Goal: Transaction & Acquisition: Purchase product/service

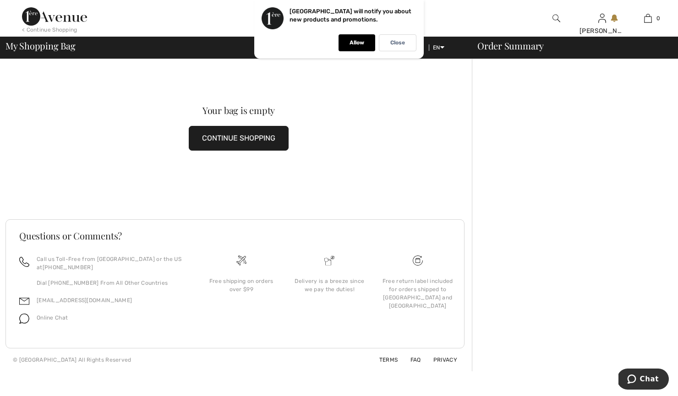
click at [237, 142] on button "CONTINUE SHOPPING" at bounding box center [239, 138] width 100 height 25
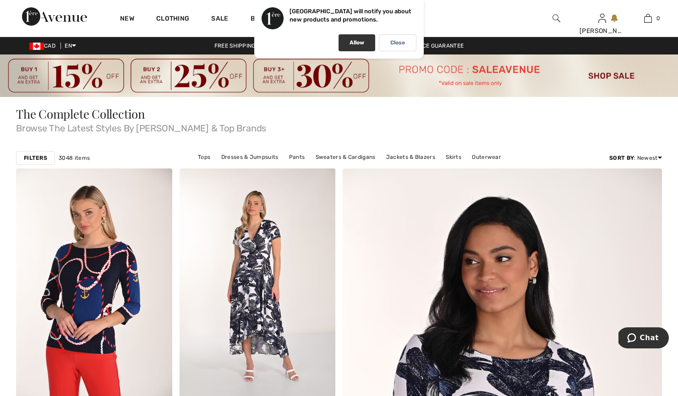
click at [354, 46] on div "Allow" at bounding box center [357, 42] width 37 height 17
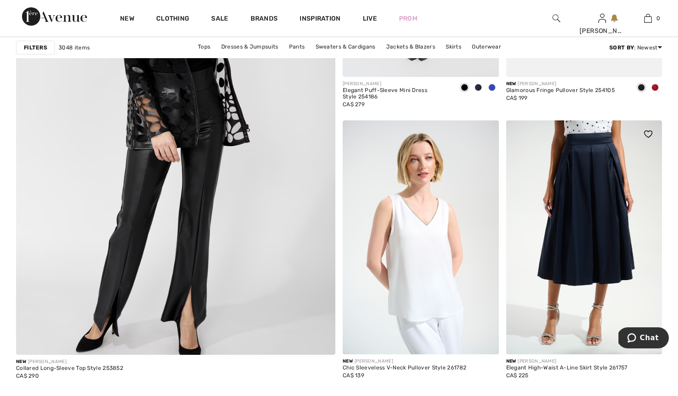
scroll to position [2482, 0]
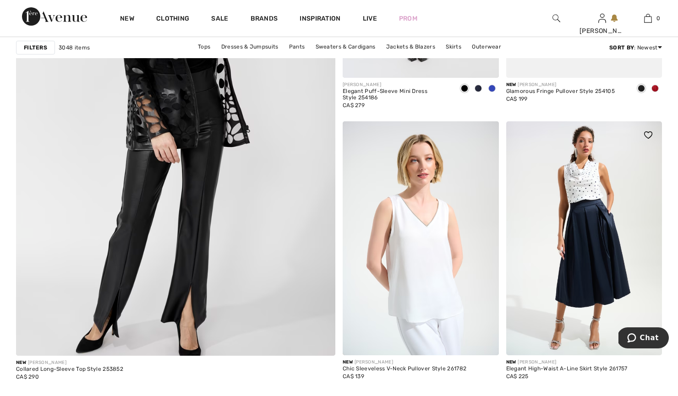
click at [594, 228] on img at bounding box center [584, 238] width 156 height 234
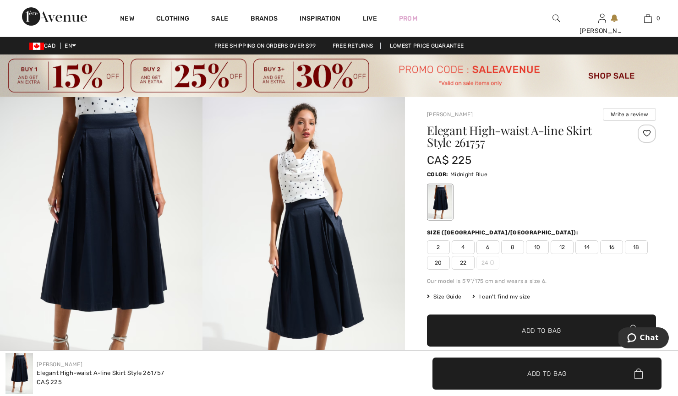
click at [324, 239] on img at bounding box center [304, 249] width 203 height 304
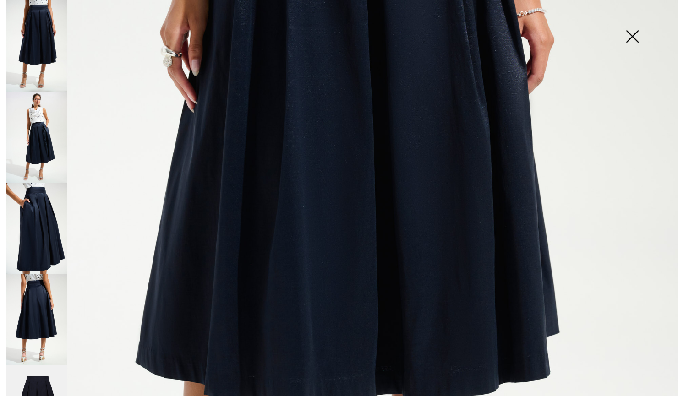
scroll to position [311, 0]
click at [41, 223] on img at bounding box center [36, 229] width 61 height 92
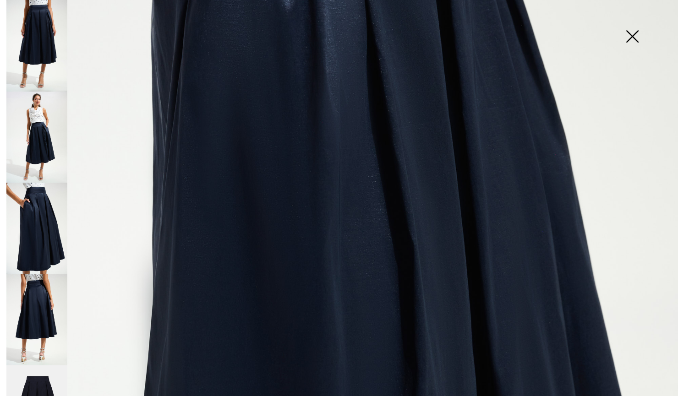
click at [46, 307] on img at bounding box center [36, 321] width 61 height 92
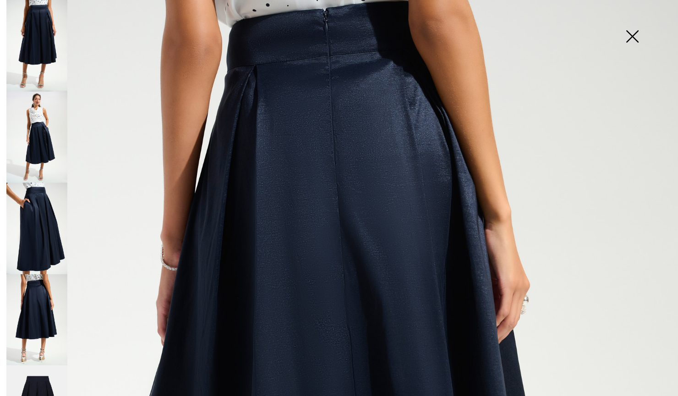
scroll to position [68, 0]
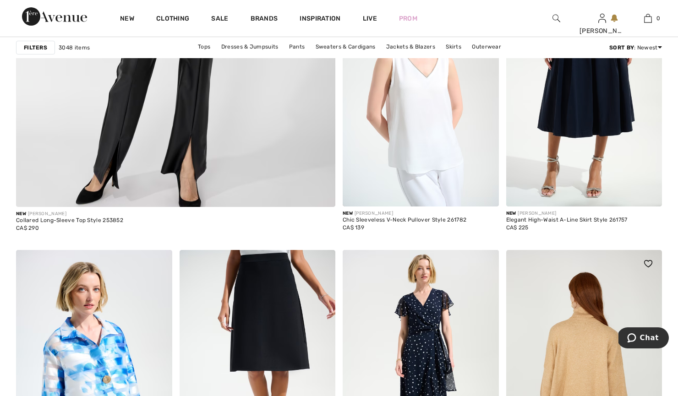
scroll to position [2636, 0]
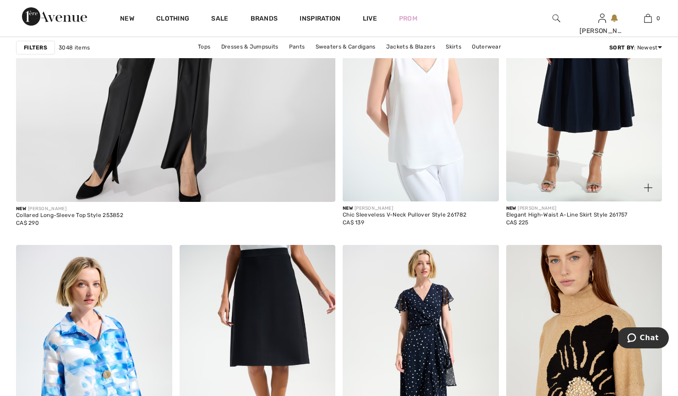
click at [577, 213] on div "Elegant High-Waist A-Line Skirt Style 261757" at bounding box center [566, 215] width 121 height 6
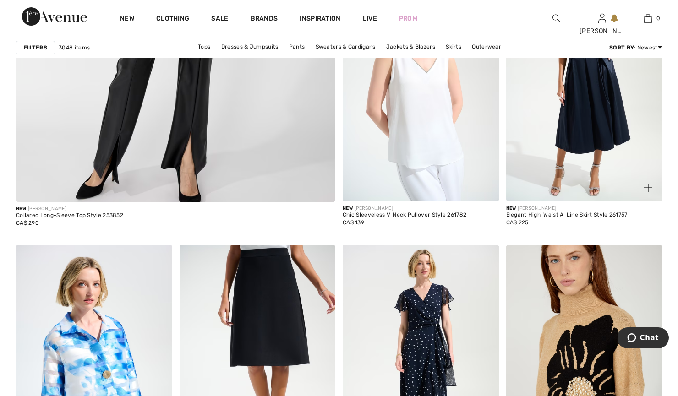
click at [576, 165] on img at bounding box center [584, 84] width 156 height 234
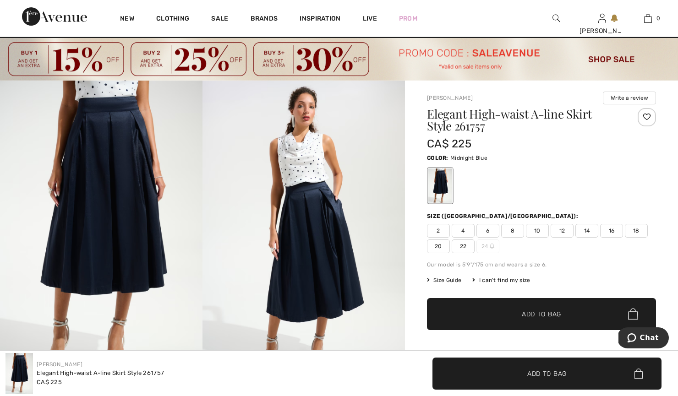
scroll to position [11, 0]
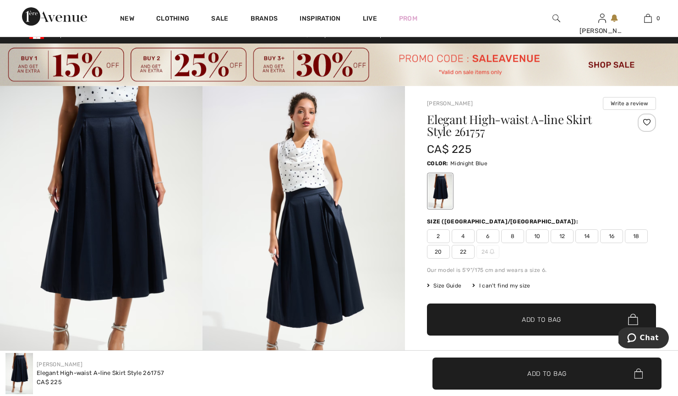
click at [572, 167] on div "Color: Midnight Blue" at bounding box center [541, 163] width 229 height 11
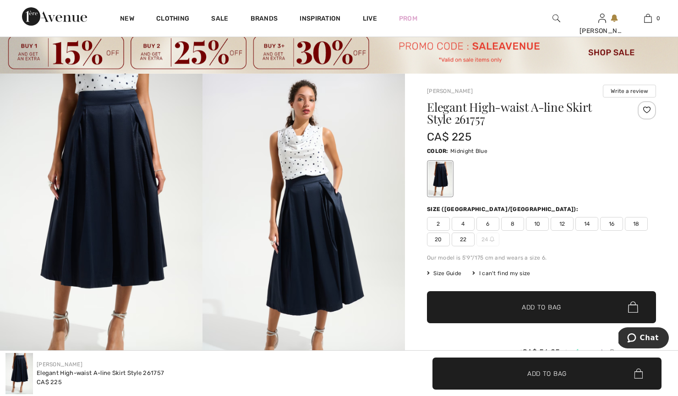
scroll to position [35, 0]
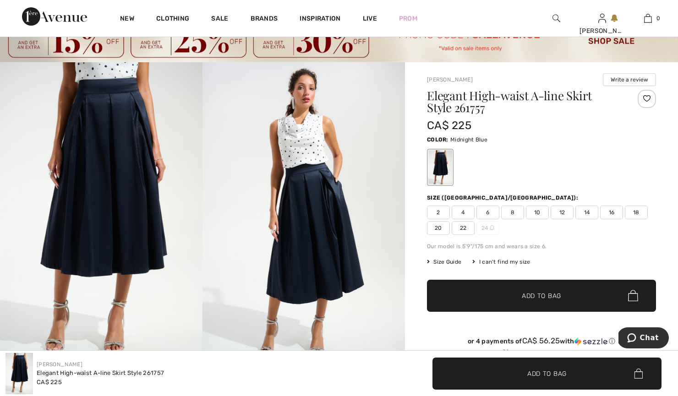
click at [563, 210] on span "12" at bounding box center [562, 213] width 23 height 14
click at [545, 293] on span "Add to Bag" at bounding box center [541, 296] width 39 height 10
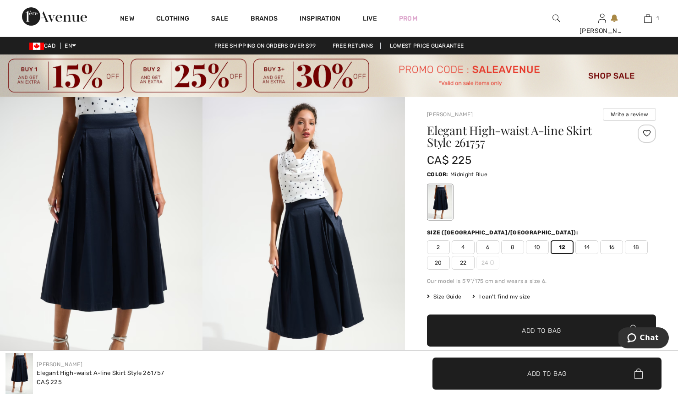
scroll to position [0, 0]
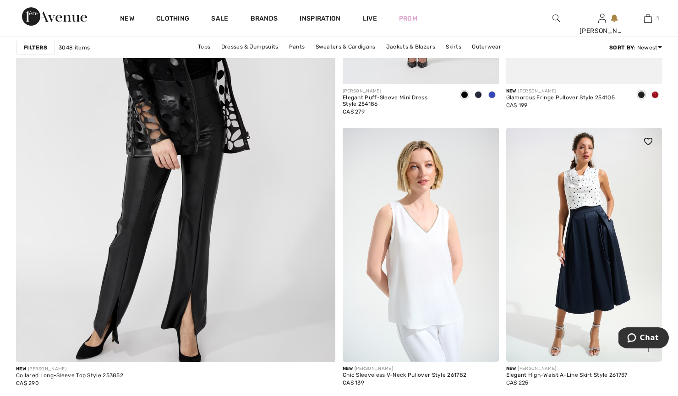
click at [574, 200] on img at bounding box center [584, 245] width 156 height 234
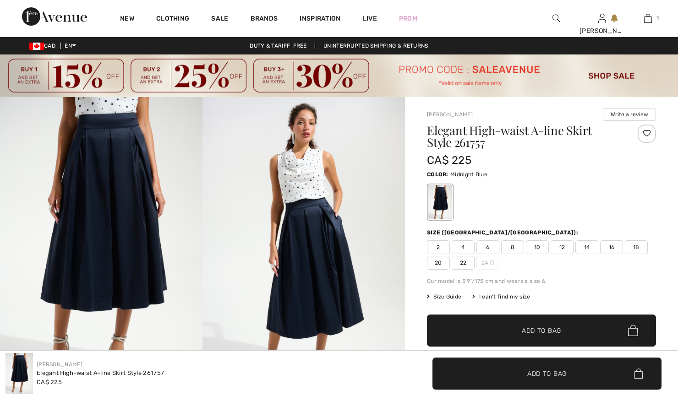
checkbox input "true"
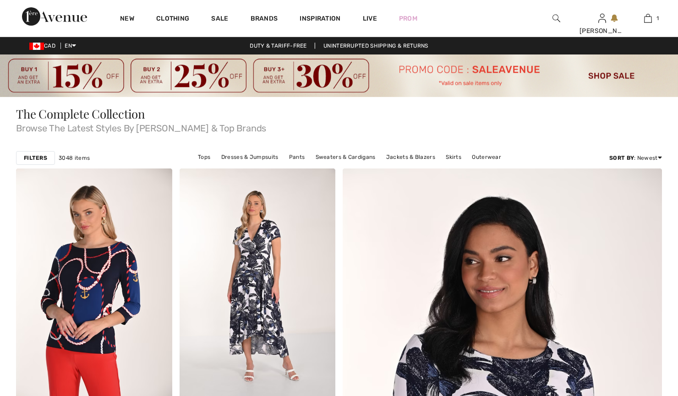
checkbox input "true"
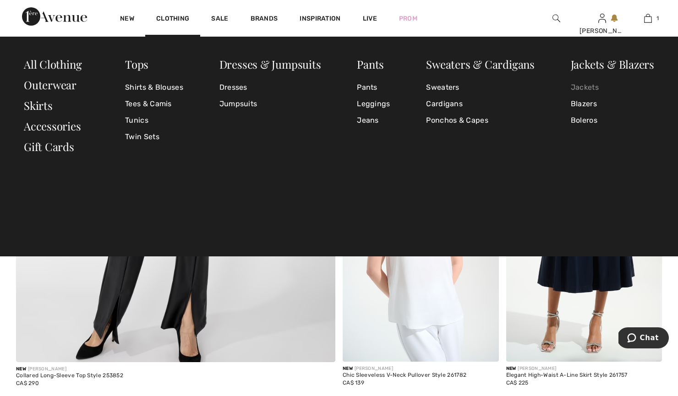
click at [578, 87] on link "Jackets" at bounding box center [612, 87] width 83 height 17
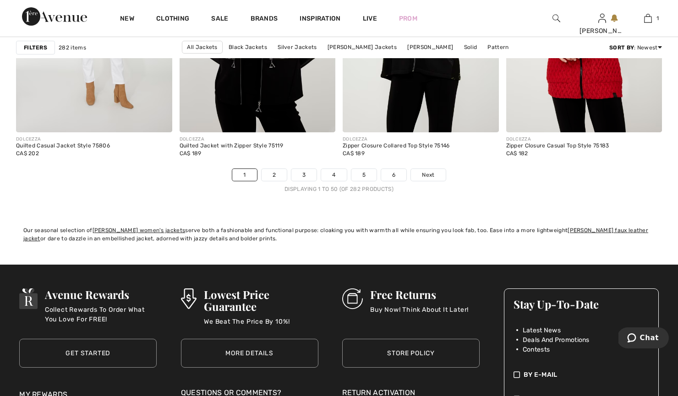
scroll to position [4210, 0]
click at [273, 174] on link "2" at bounding box center [274, 175] width 25 height 12
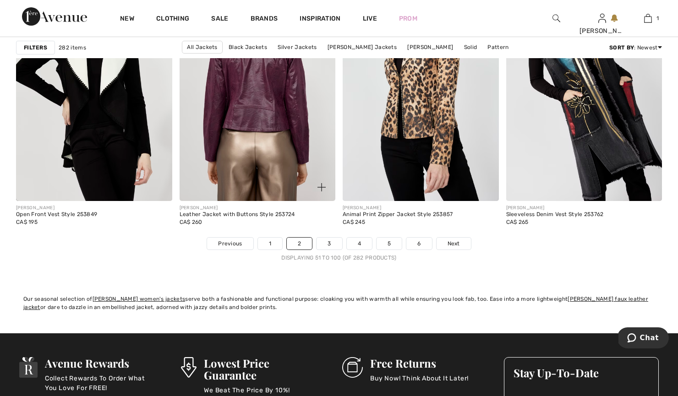
scroll to position [4141, 0]
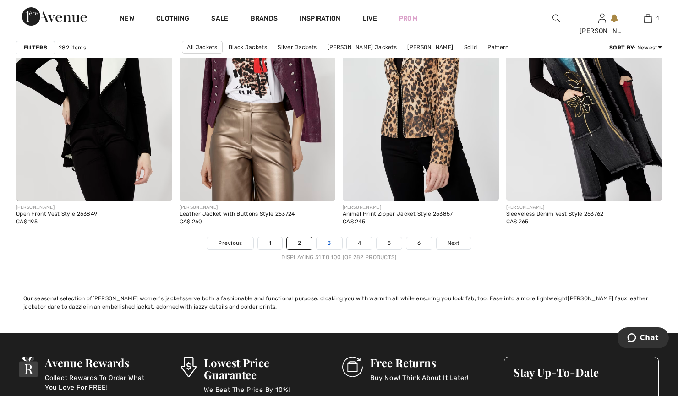
click at [329, 242] on link "3" at bounding box center [329, 243] width 25 height 12
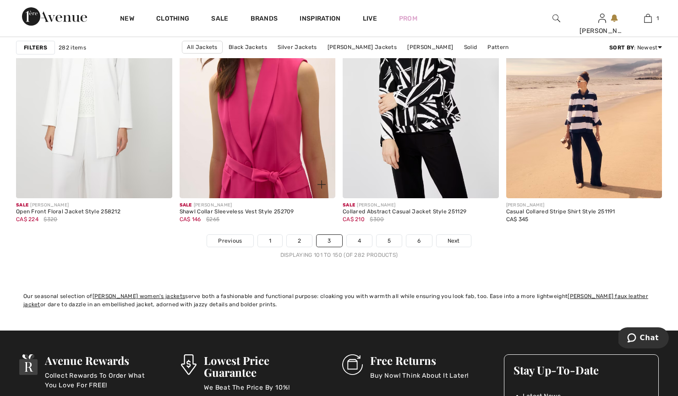
scroll to position [4146, 0]
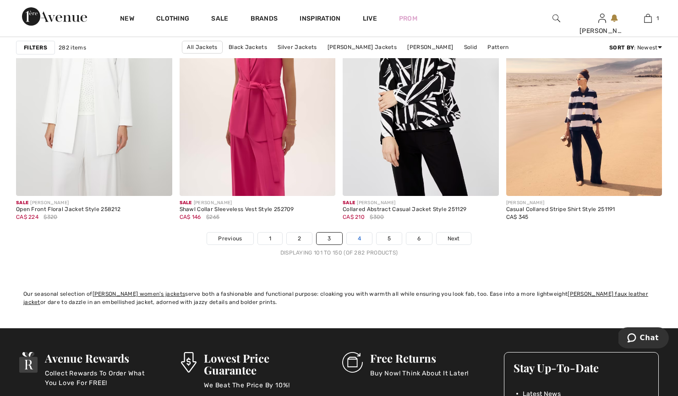
click at [361, 240] on link "4" at bounding box center [359, 239] width 25 height 12
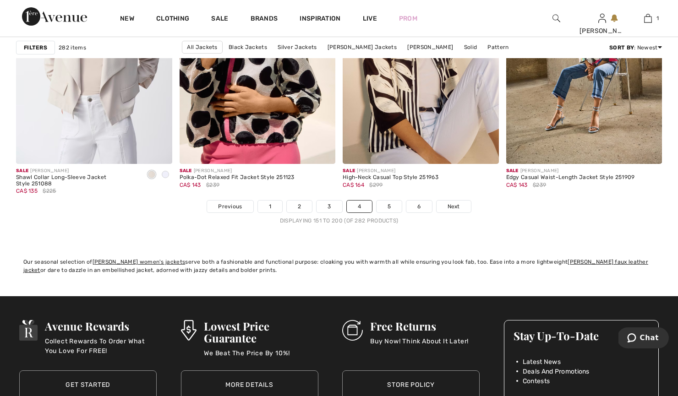
scroll to position [4179, 0]
click at [388, 202] on link "5" at bounding box center [389, 206] width 25 height 12
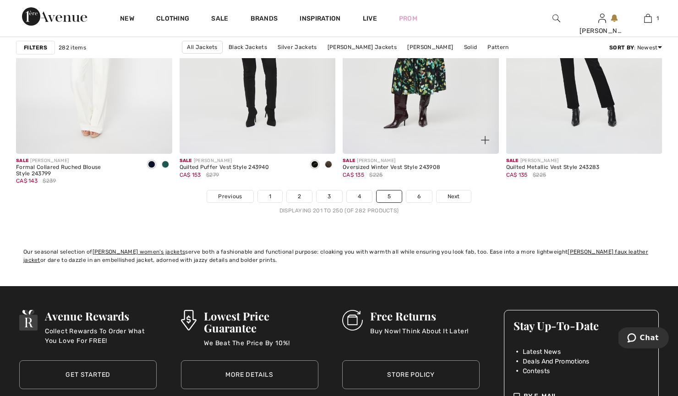
scroll to position [4194, 0]
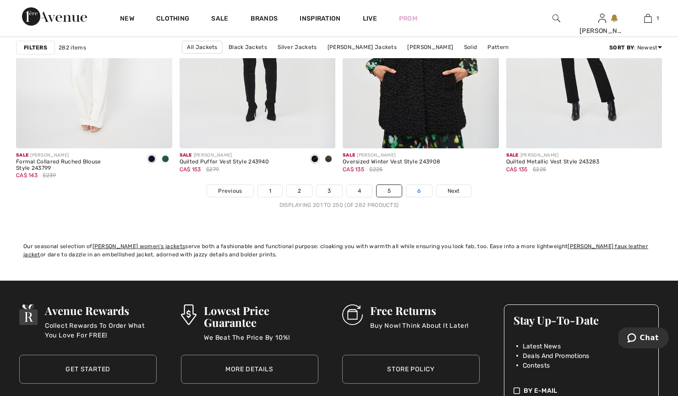
click at [419, 190] on link "6" at bounding box center [419, 191] width 25 height 12
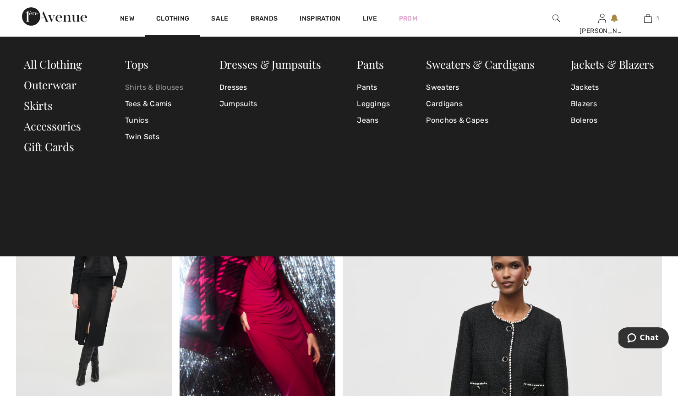
click at [163, 84] on link "Shirts & Blouses" at bounding box center [154, 87] width 58 height 17
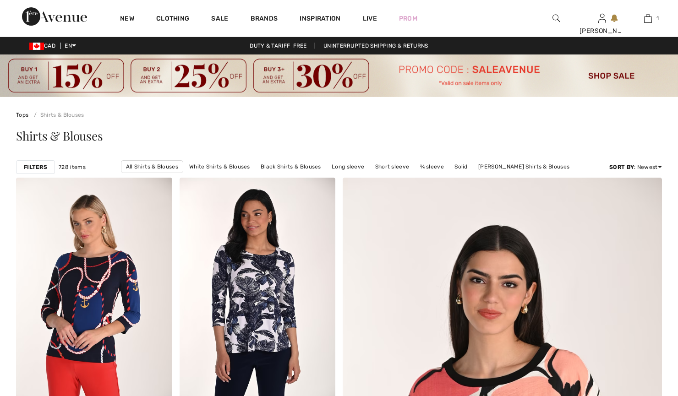
checkbox input "true"
click at [40, 164] on strong "Filters" at bounding box center [35, 167] width 23 height 8
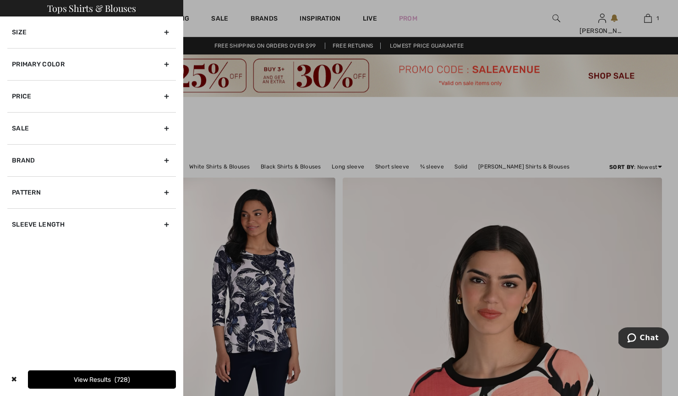
click at [58, 66] on div "Primary Color" at bounding box center [91, 64] width 169 height 32
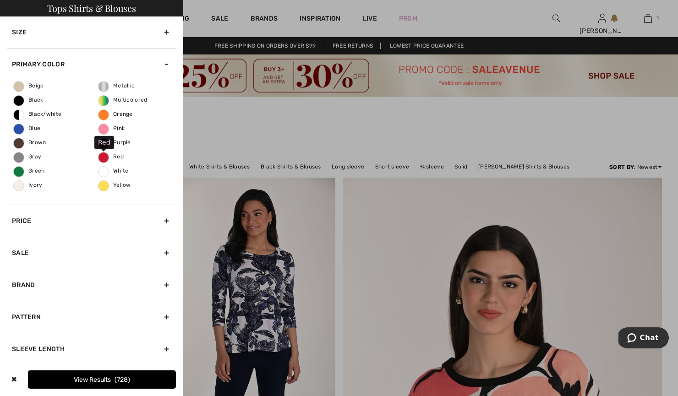
click at [103, 158] on span "Red" at bounding box center [111, 157] width 25 height 6
click at [0, 0] on input "Red" at bounding box center [0, 0] width 0 height 0
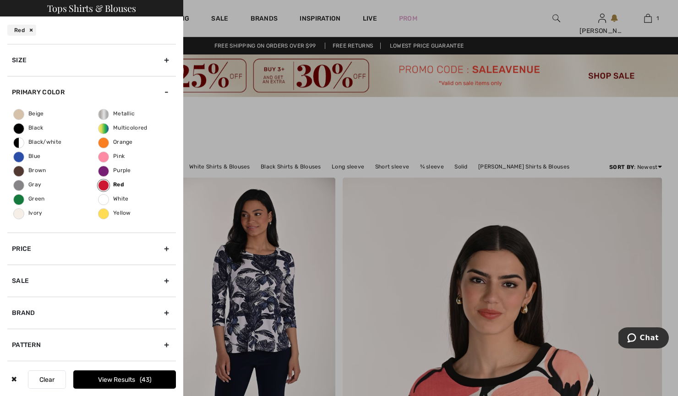
click at [92, 378] on button "View Results 43" at bounding box center [124, 380] width 103 height 18
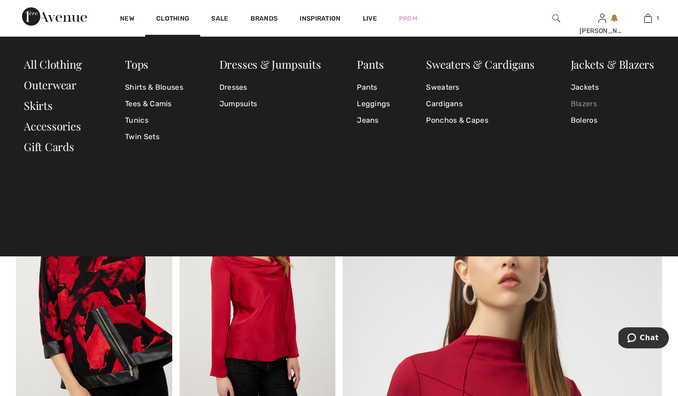
click at [585, 105] on link "Blazers" at bounding box center [612, 104] width 83 height 17
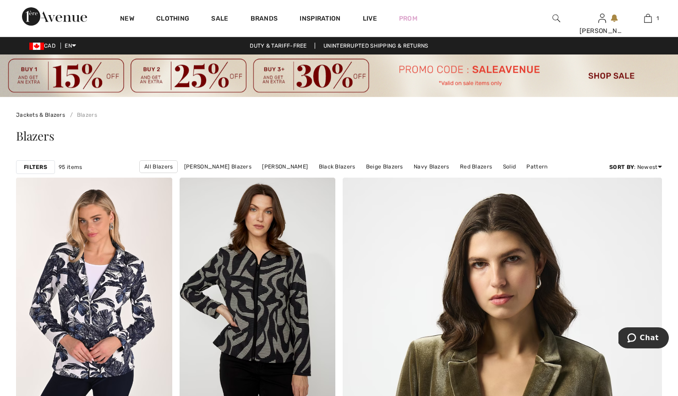
click at [39, 165] on strong "Filters" at bounding box center [35, 167] width 23 height 8
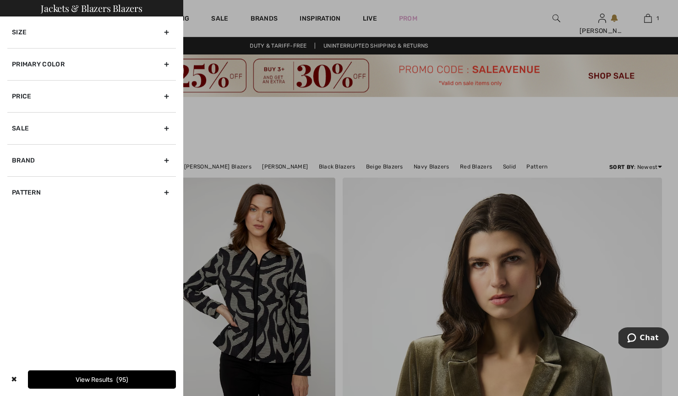
click at [56, 66] on div "Primary Color" at bounding box center [91, 64] width 169 height 32
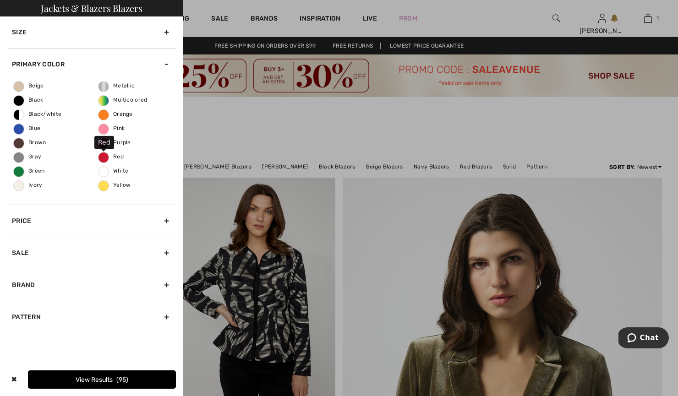
click at [103, 160] on span "Red" at bounding box center [111, 157] width 25 height 6
click at [0, 0] on input "Red" at bounding box center [0, 0] width 0 height 0
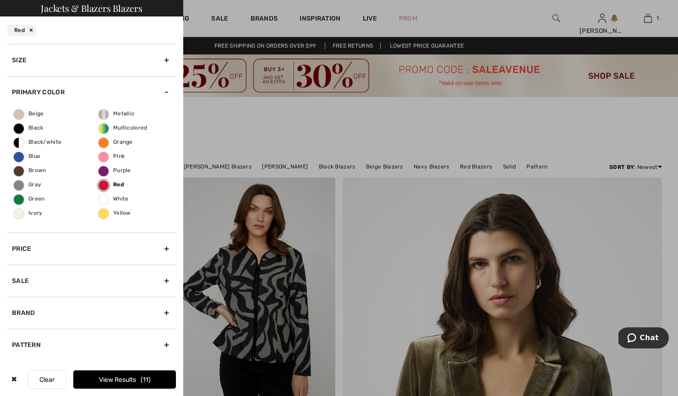
click at [95, 381] on button "View Results 11" at bounding box center [124, 380] width 103 height 18
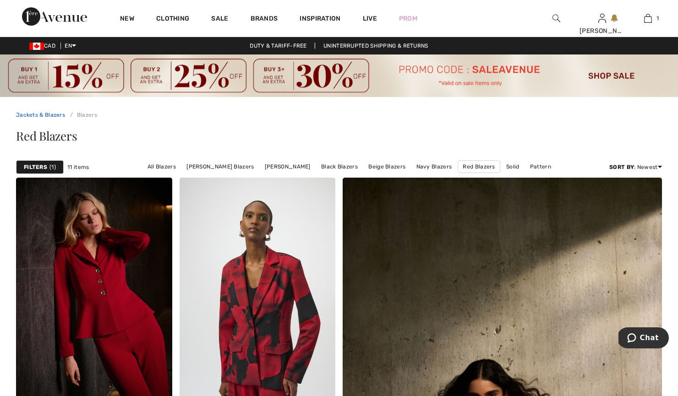
click at [56, 113] on link "Jackets & Blazers" at bounding box center [40, 115] width 49 height 6
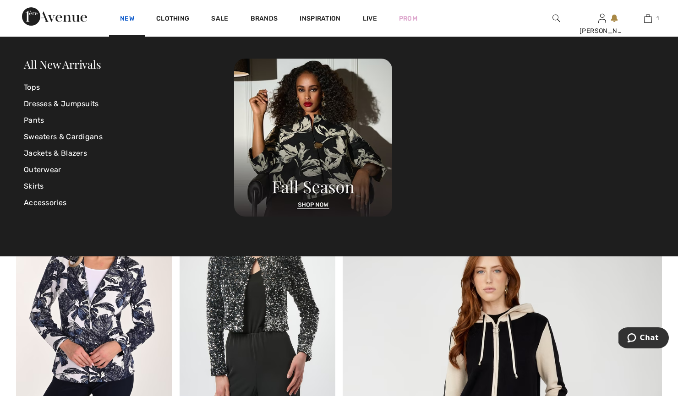
click at [128, 18] on link "New" at bounding box center [127, 20] width 14 height 10
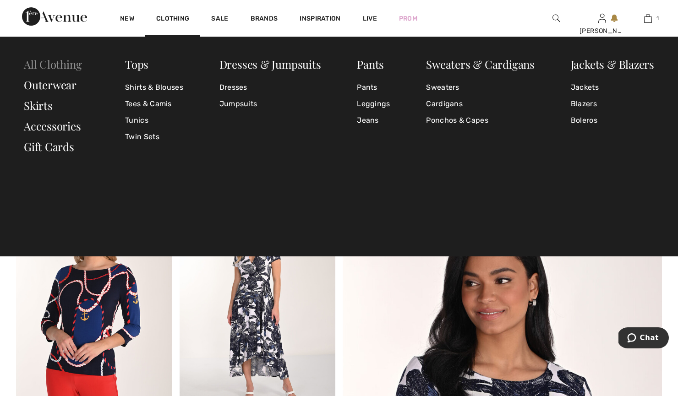
click at [72, 60] on link "All Clothing" at bounding box center [53, 64] width 58 height 15
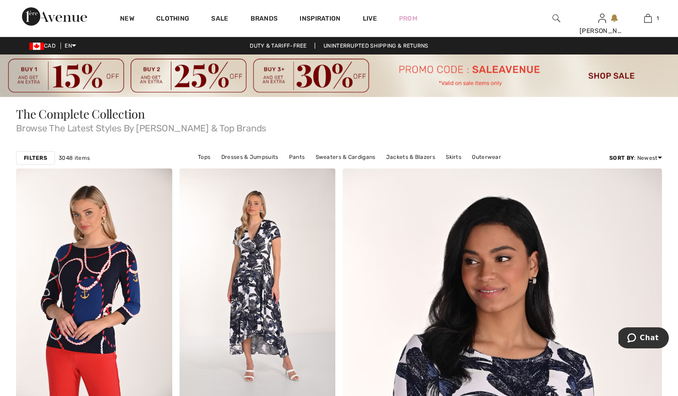
click at [39, 159] on strong "Filters" at bounding box center [35, 158] width 23 height 8
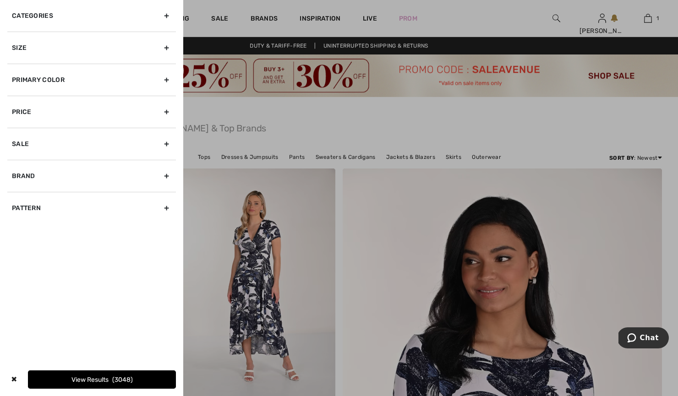
click at [100, 81] on div "Primary Color" at bounding box center [91, 80] width 169 height 32
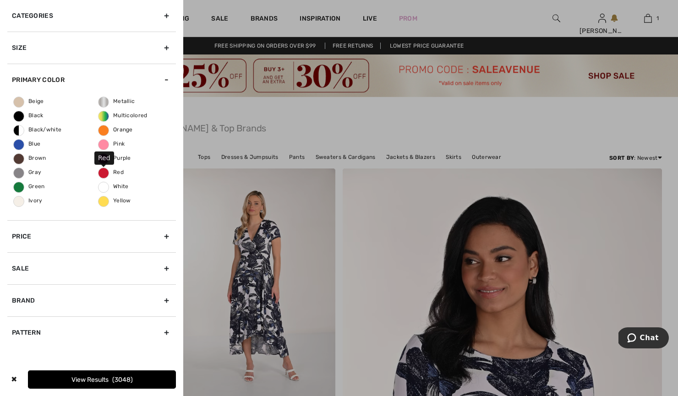
click at [104, 173] on span "Red" at bounding box center [111, 172] width 25 height 6
click at [0, 0] on input "Red" at bounding box center [0, 0] width 0 height 0
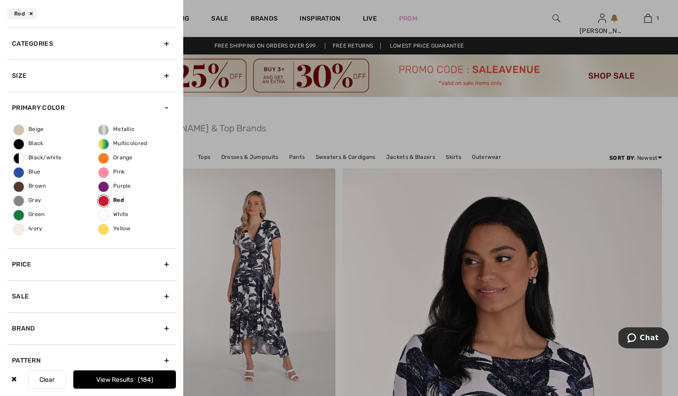
click at [97, 378] on button "View Results 184" at bounding box center [124, 380] width 103 height 18
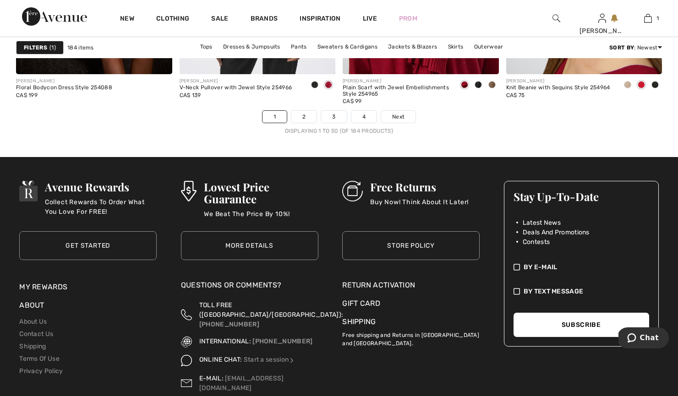
scroll to position [4247, 0]
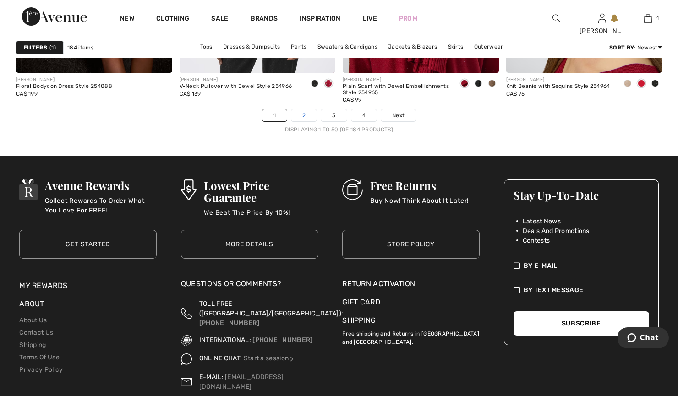
click at [304, 118] on link "2" at bounding box center [304, 116] width 25 height 12
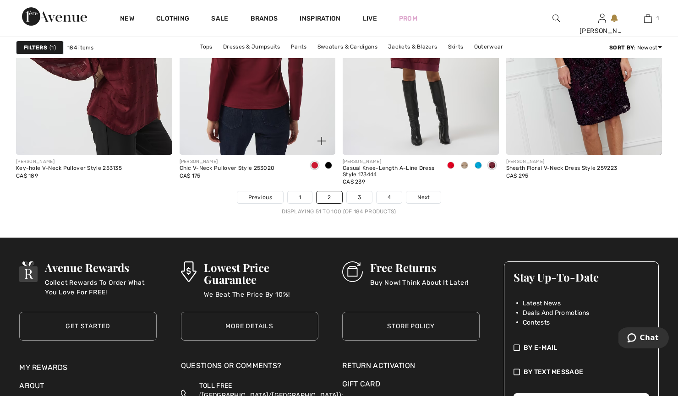
scroll to position [4168, 0]
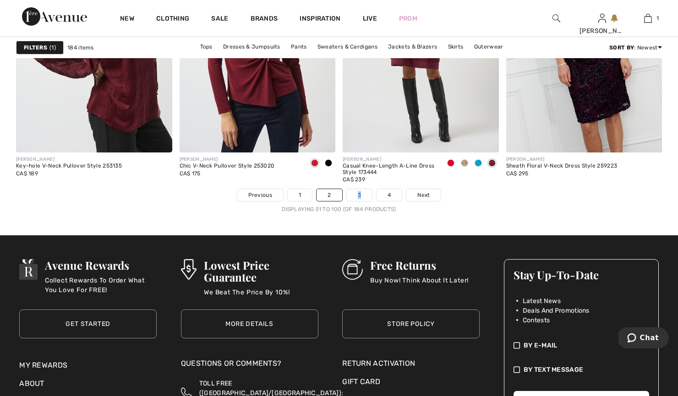
click at [359, 196] on link "3" at bounding box center [359, 195] width 25 height 12
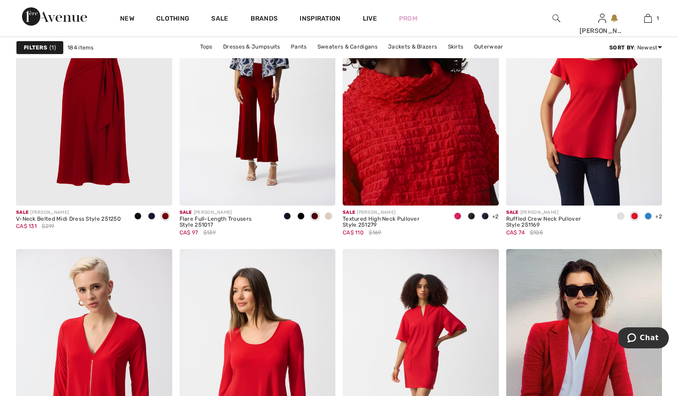
scroll to position [2897, 0]
click at [429, 183] on img at bounding box center [421, 89] width 156 height 234
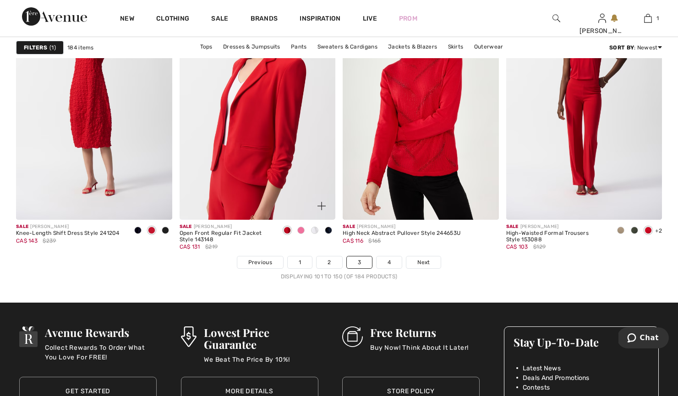
scroll to position [4108, 0]
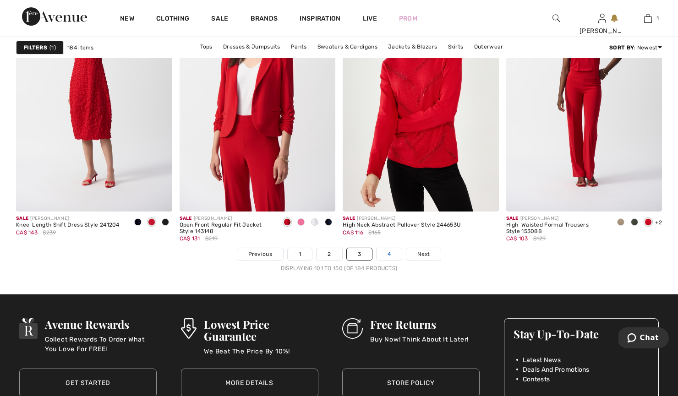
click at [388, 254] on link "4" at bounding box center [389, 254] width 25 height 12
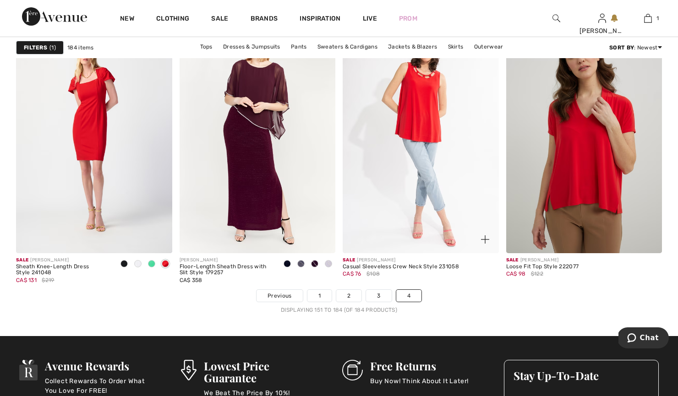
scroll to position [2856, 0]
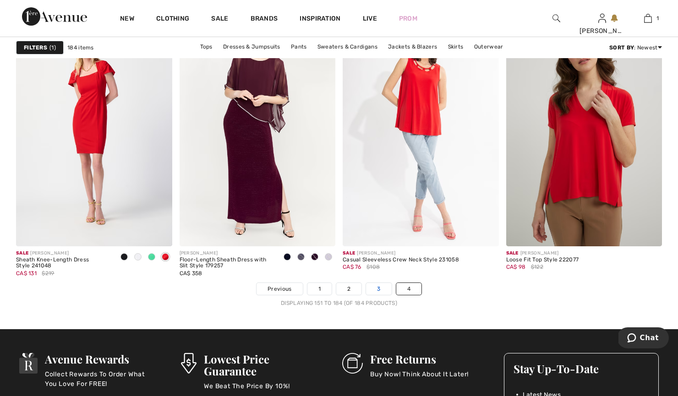
click at [377, 288] on link "3" at bounding box center [378, 289] width 25 height 12
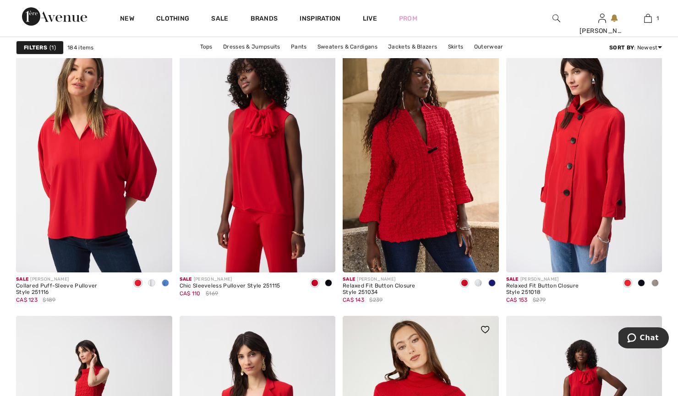
scroll to position [3749, 0]
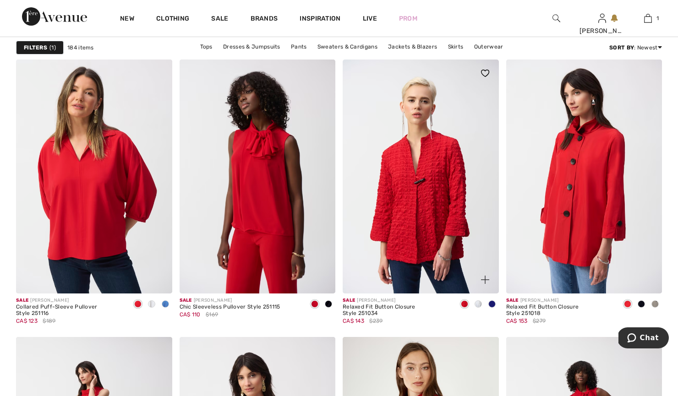
click at [430, 206] on img at bounding box center [421, 177] width 156 height 234
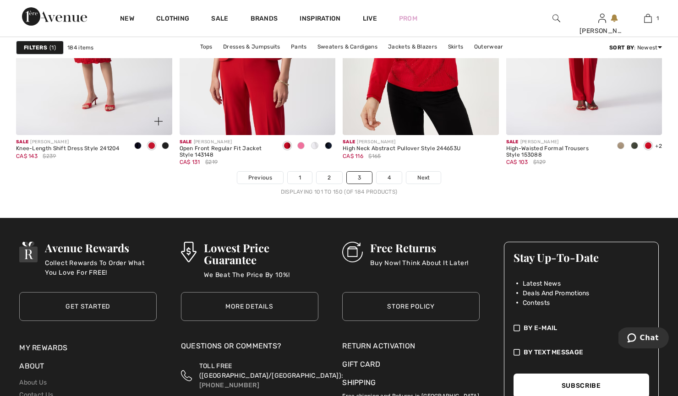
scroll to position [4183, 0]
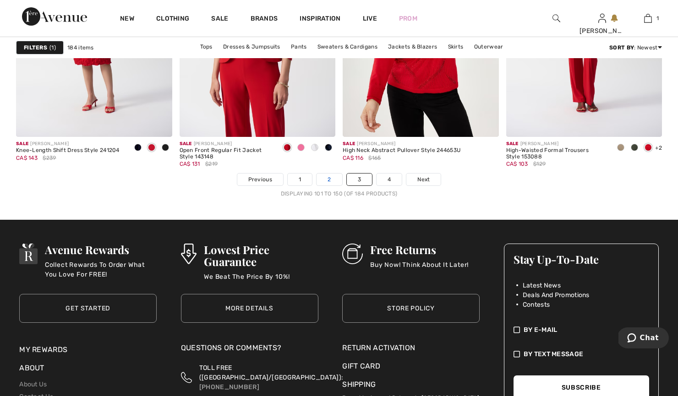
click at [327, 179] on link "2" at bounding box center [329, 180] width 25 height 12
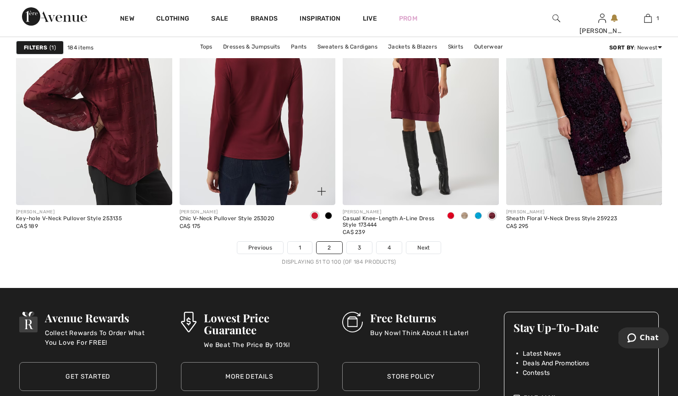
scroll to position [4117, 0]
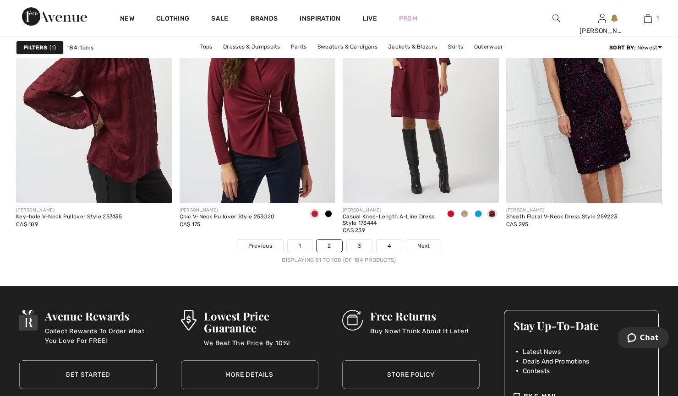
click at [299, 245] on link "1" at bounding box center [300, 246] width 24 height 12
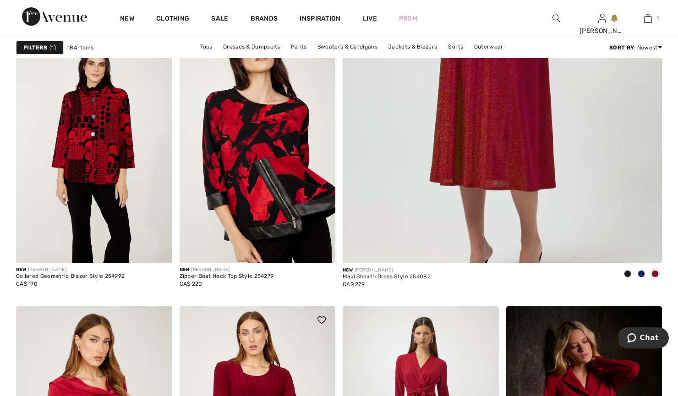
scroll to position [403, 0]
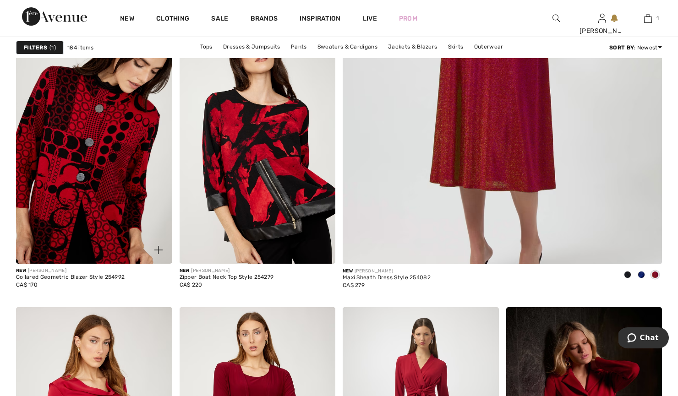
click at [115, 137] on img at bounding box center [94, 147] width 156 height 234
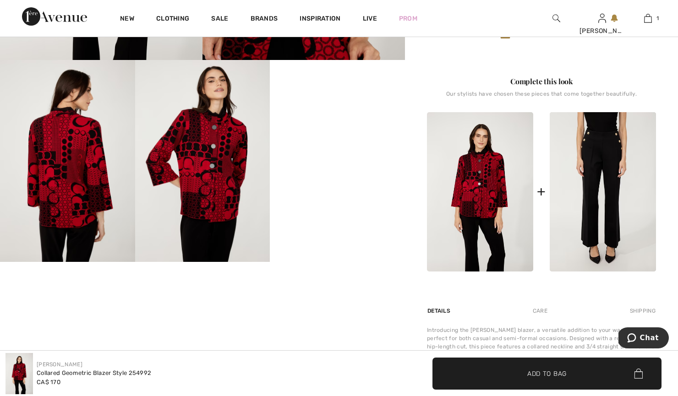
scroll to position [336, 0]
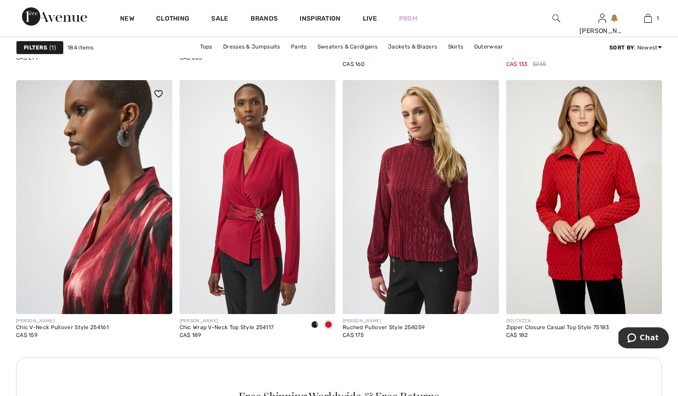
scroll to position [1858, 0]
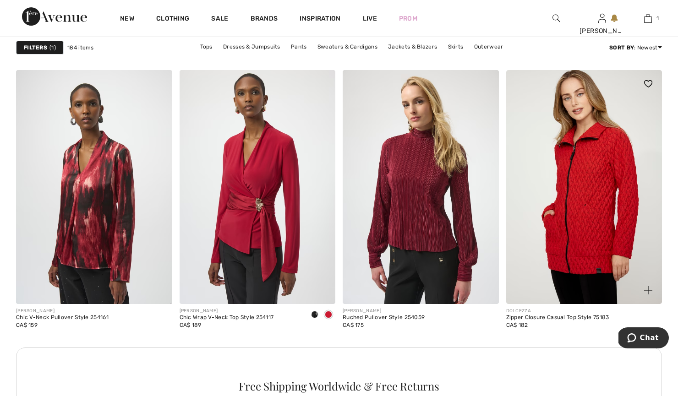
click at [583, 176] on img at bounding box center [584, 187] width 156 height 234
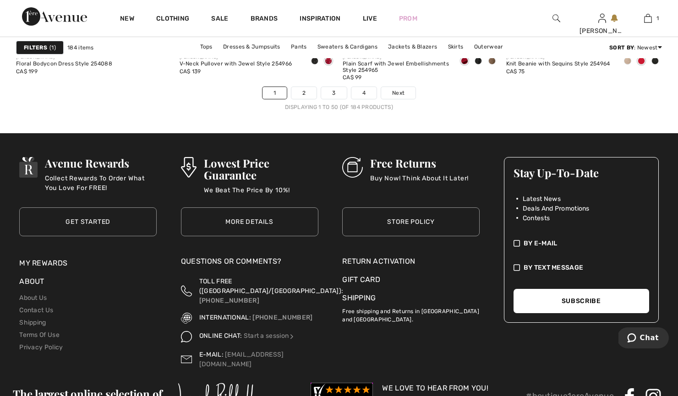
scroll to position [4272, 0]
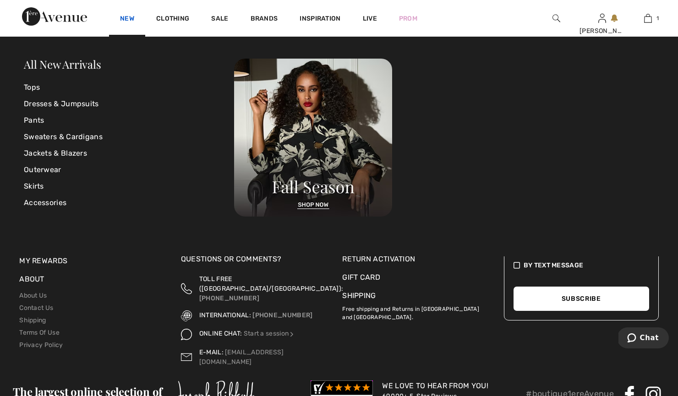
click at [124, 17] on link "New" at bounding box center [127, 20] width 14 height 10
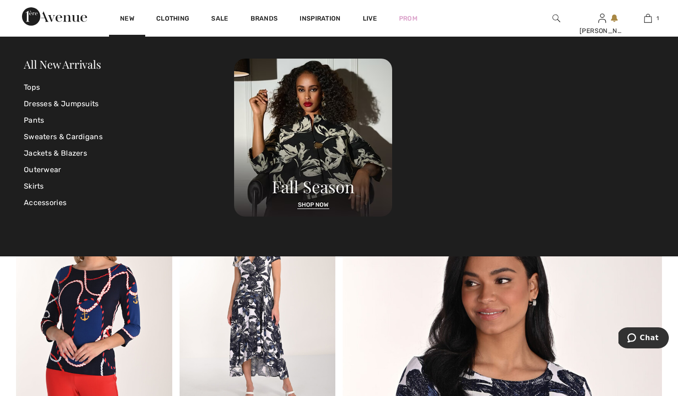
click at [124, 17] on link "New" at bounding box center [127, 20] width 14 height 10
click at [37, 87] on link "Tops" at bounding box center [129, 87] width 210 height 17
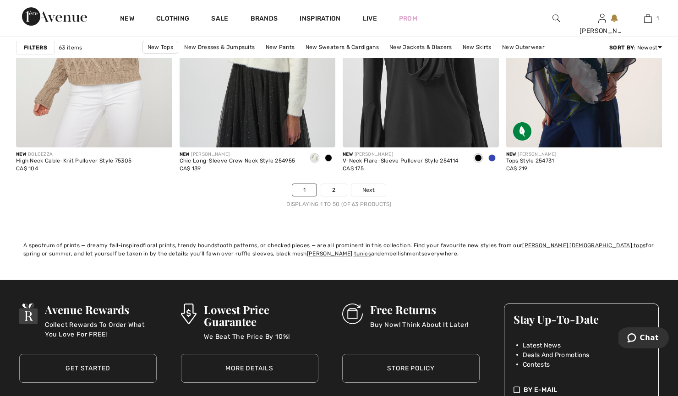
scroll to position [4198, 0]
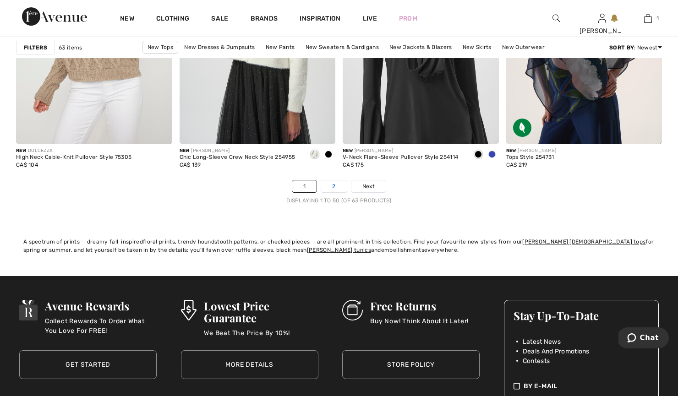
click at [332, 185] on link "2" at bounding box center [333, 187] width 25 height 12
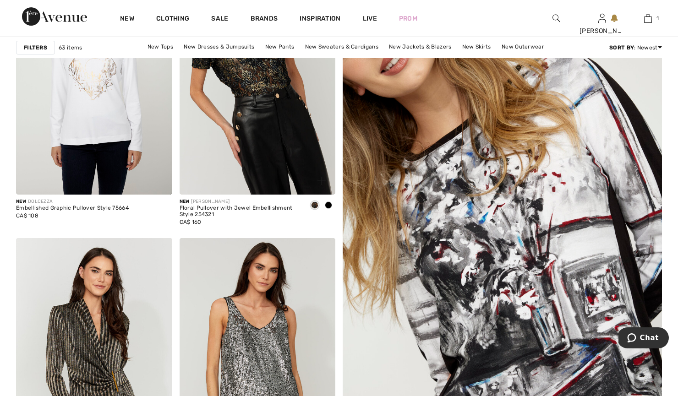
scroll to position [202, 0]
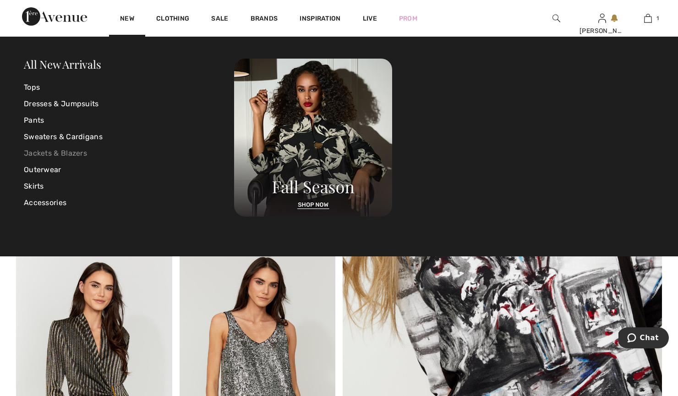
click at [61, 154] on link "Jackets & Blazers" at bounding box center [129, 153] width 210 height 17
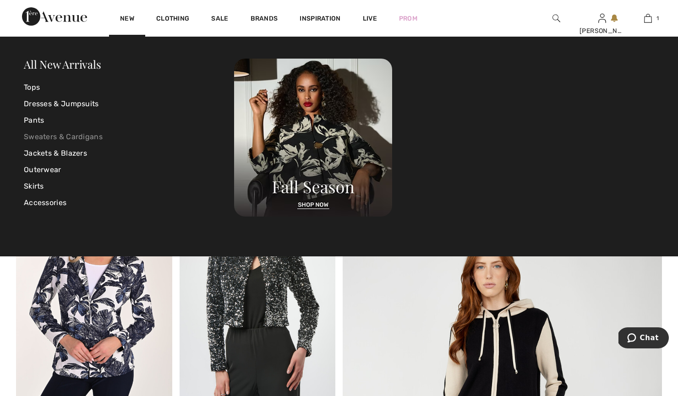
click at [84, 133] on link "Sweaters & Cardigans" at bounding box center [129, 137] width 210 height 17
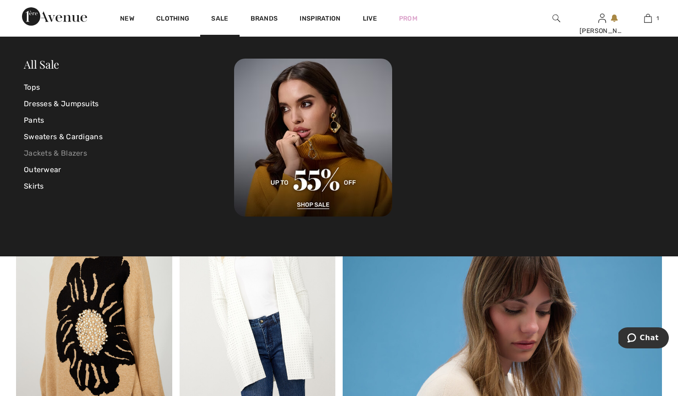
click at [73, 148] on link "Jackets & Blazers" at bounding box center [129, 153] width 210 height 17
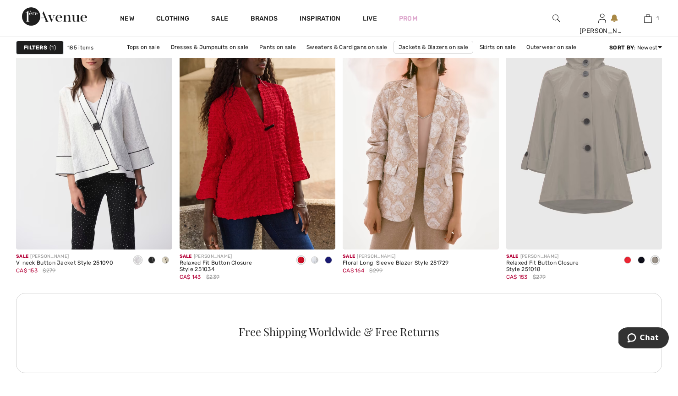
scroll to position [3156, 0]
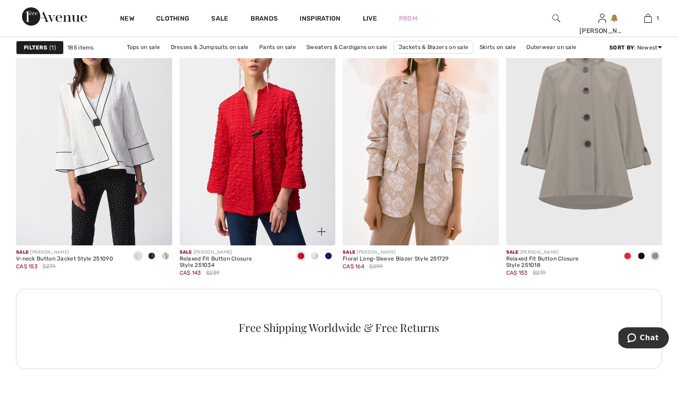
click at [256, 146] on img at bounding box center [258, 129] width 156 height 234
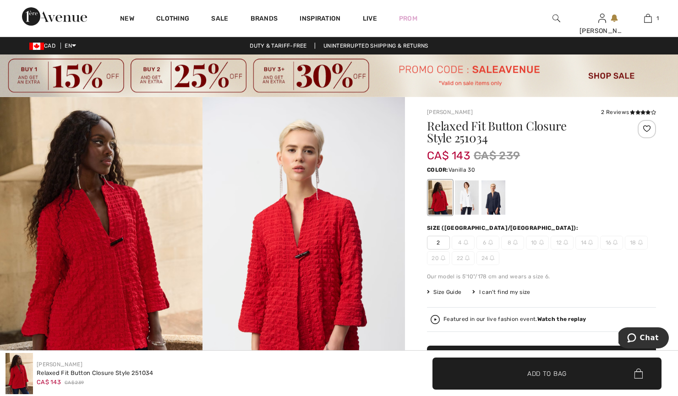
click at [467, 197] on div at bounding box center [467, 198] width 24 height 34
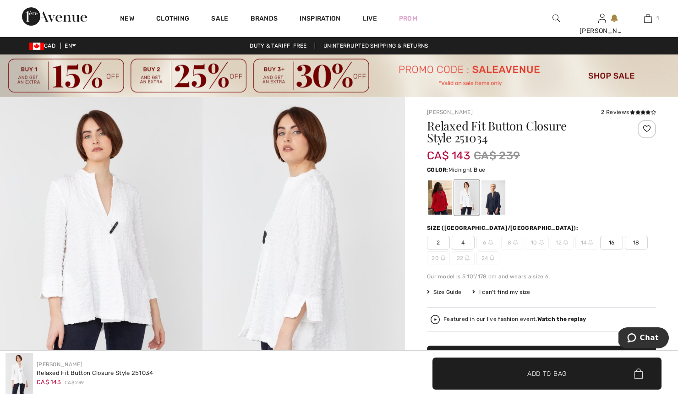
click at [492, 201] on div at bounding box center [494, 198] width 24 height 34
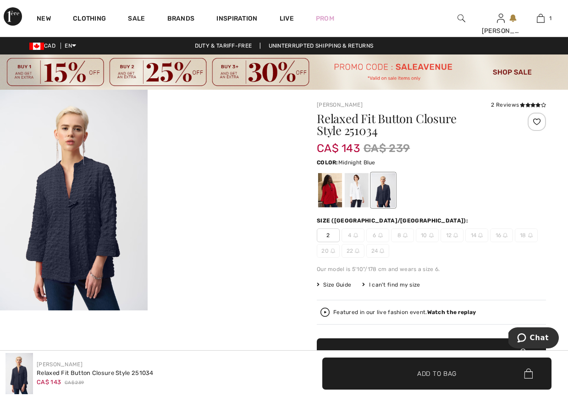
click at [20, 4] on div "New Clothing Sale Brands Inspiration Live Prom Wendy Hi, Wendy! 260 Reward poin…" at bounding box center [284, 18] width 568 height 37
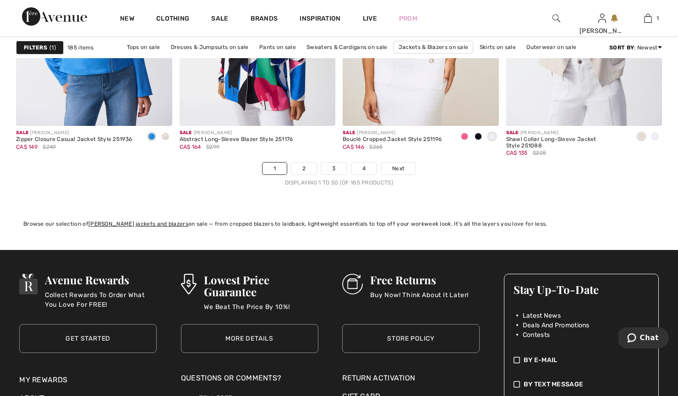
scroll to position [4217, 0]
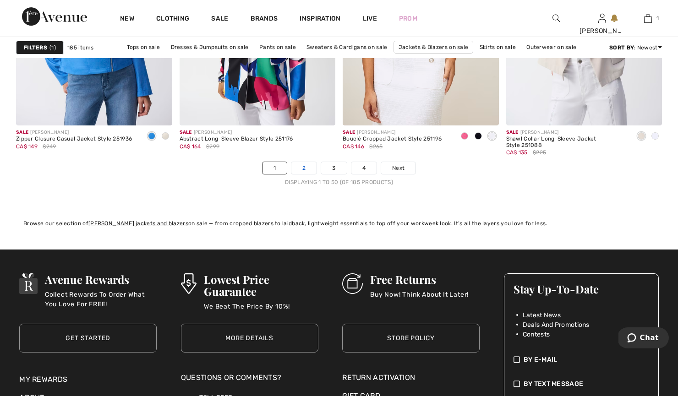
click at [303, 165] on link "2" at bounding box center [304, 168] width 25 height 12
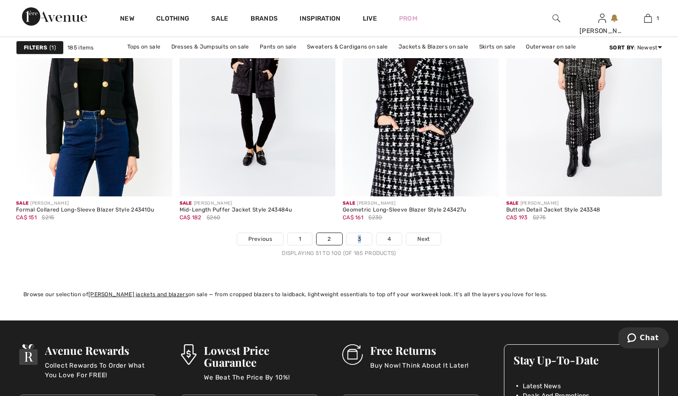
scroll to position [4146, 0]
click at [358, 237] on link "3" at bounding box center [359, 239] width 25 height 12
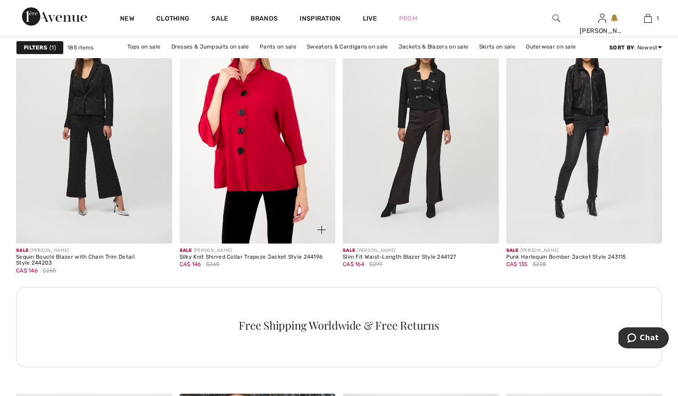
scroll to position [1002, 0]
click at [279, 185] on img at bounding box center [258, 126] width 156 height 234
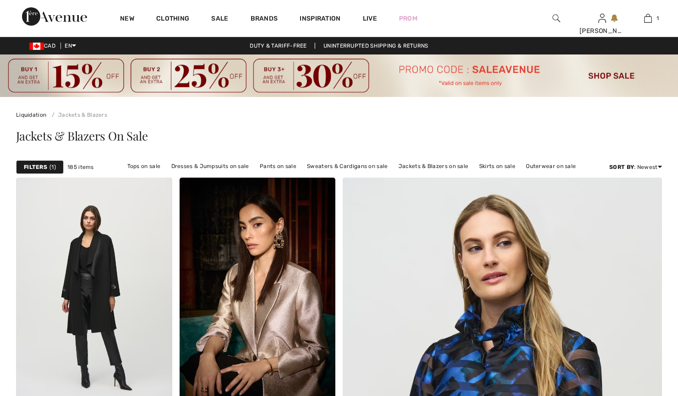
checkbox input "true"
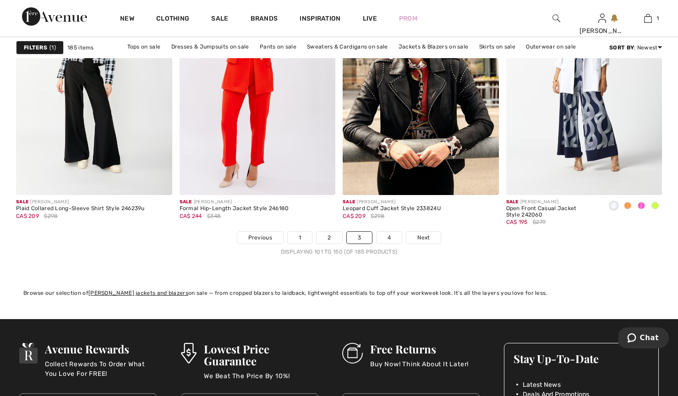
scroll to position [4146, 0]
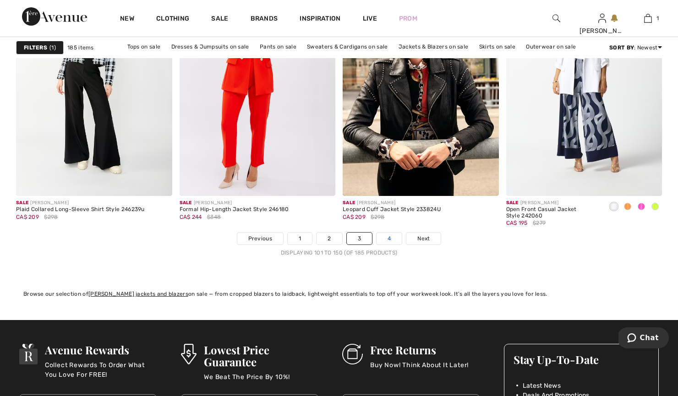
click at [389, 240] on link "4" at bounding box center [389, 239] width 25 height 12
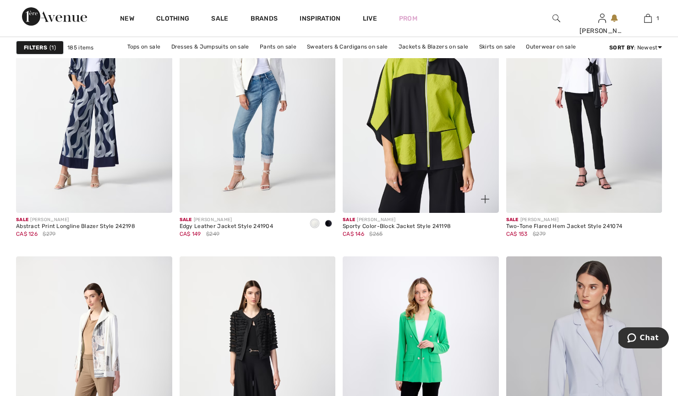
scroll to position [754, 0]
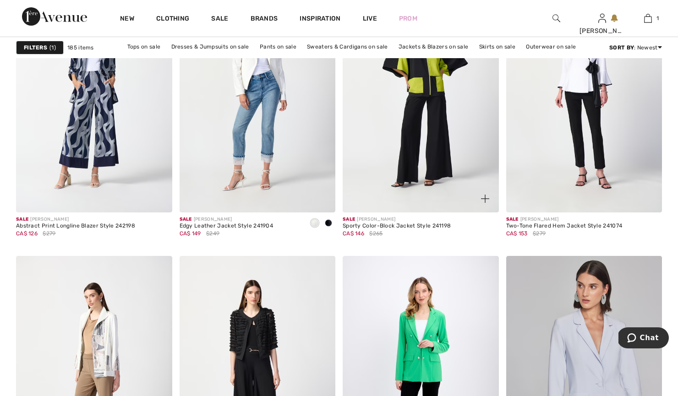
click at [389, 240] on div "Sale JOSEPH RIBKOFF Sporty Color-Block Jacket Style 241198 CA$ 146 $265" at bounding box center [397, 230] width 108 height 29
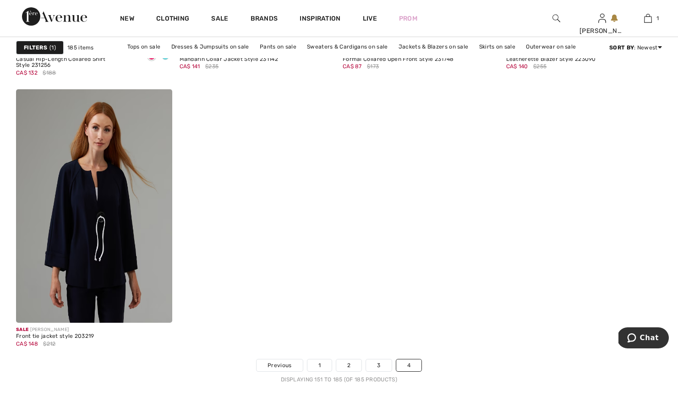
scroll to position [3081, 0]
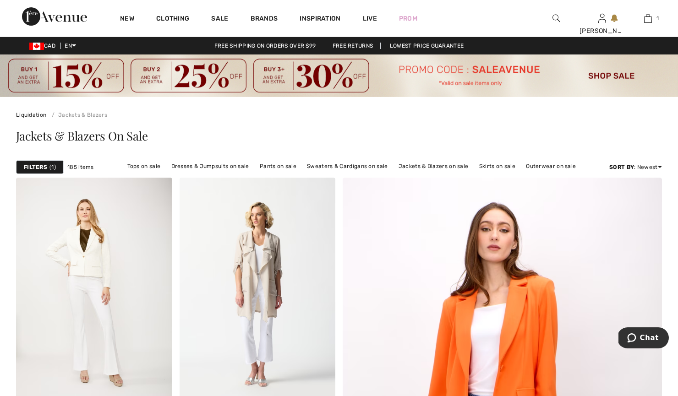
scroll to position [0, 0]
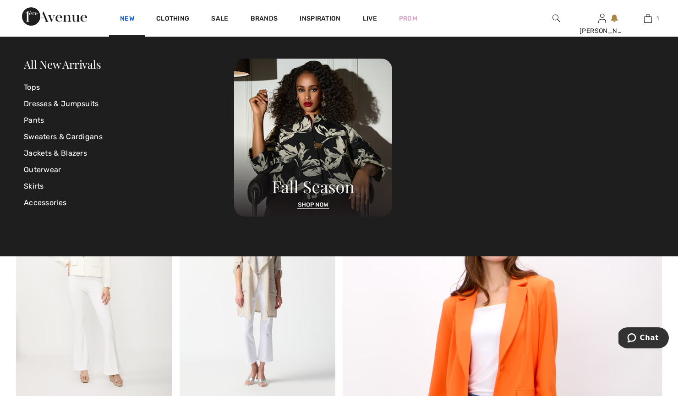
click at [127, 19] on link "New" at bounding box center [127, 20] width 14 height 10
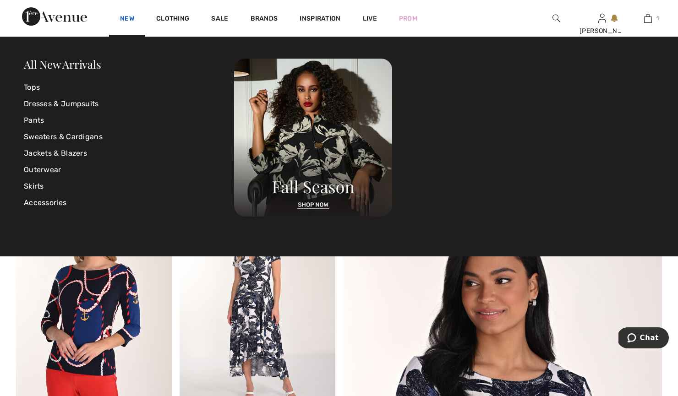
click at [129, 16] on link "New" at bounding box center [127, 20] width 14 height 10
click at [44, 183] on link "Skirts" at bounding box center [129, 186] width 210 height 17
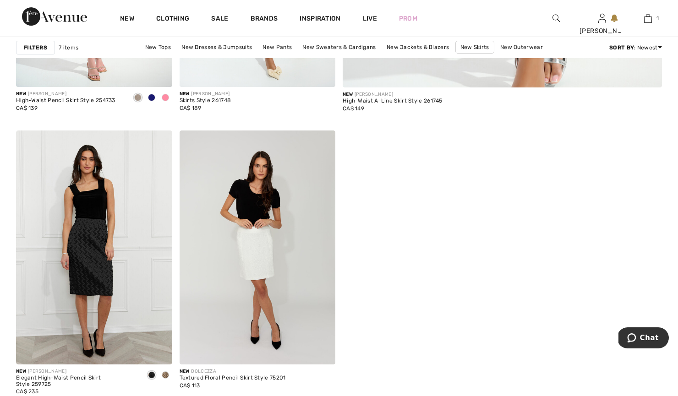
scroll to position [600, 0]
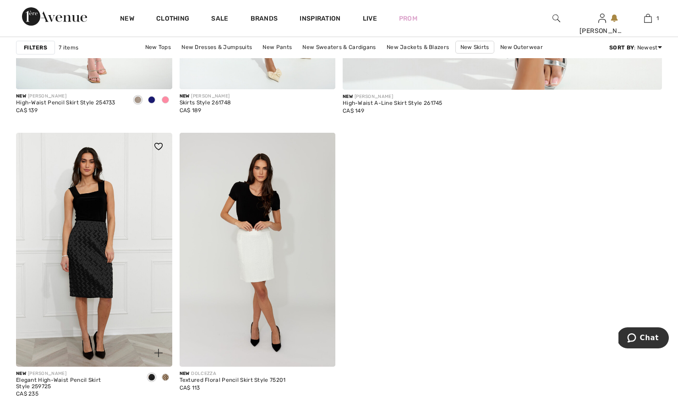
click at [98, 233] on img at bounding box center [94, 250] width 156 height 234
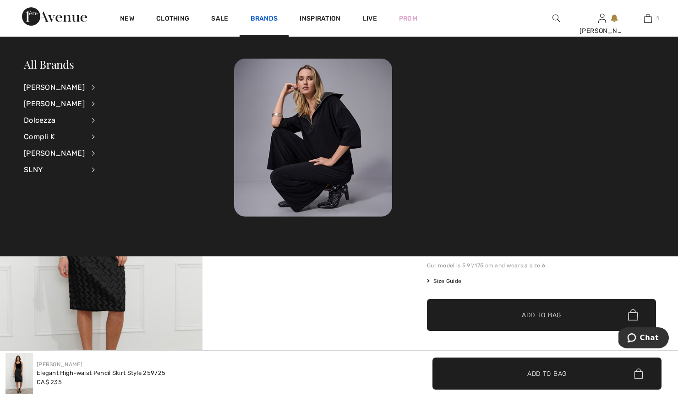
click at [265, 18] on link "Brands" at bounding box center [265, 20] width 28 height 10
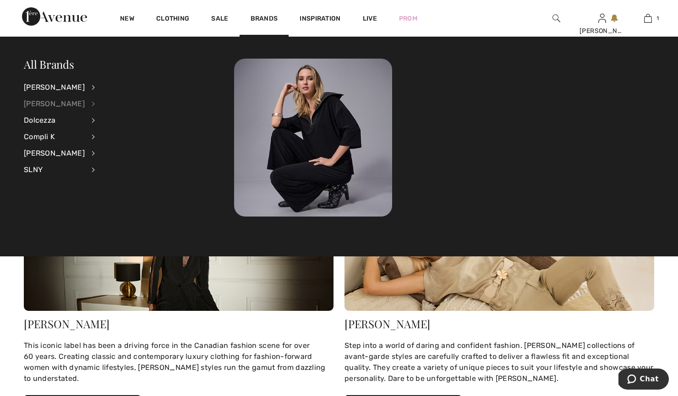
click at [61, 105] on div "[PERSON_NAME]" at bounding box center [54, 104] width 61 height 17
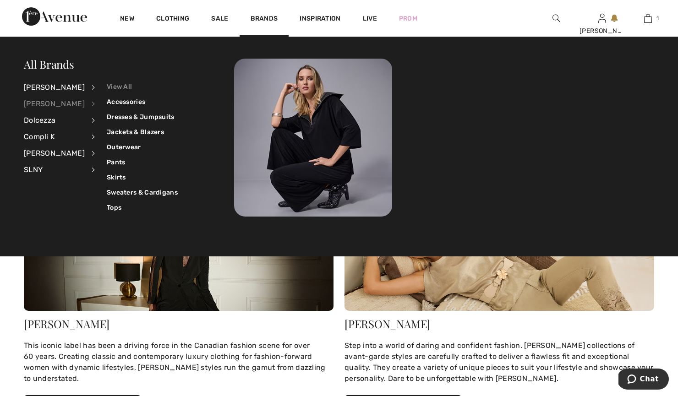
click at [118, 85] on link "View All" at bounding box center [142, 86] width 71 height 15
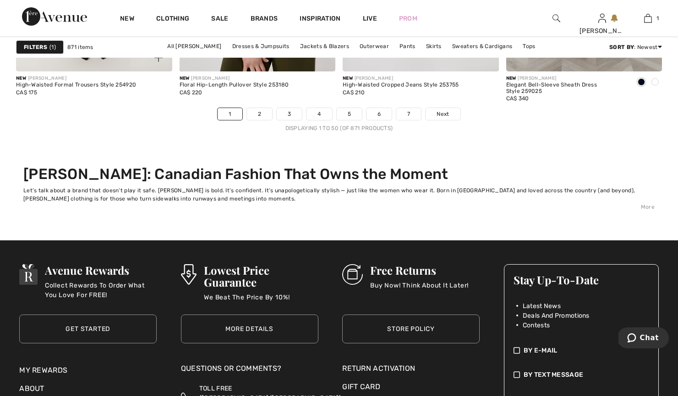
scroll to position [4475, 0]
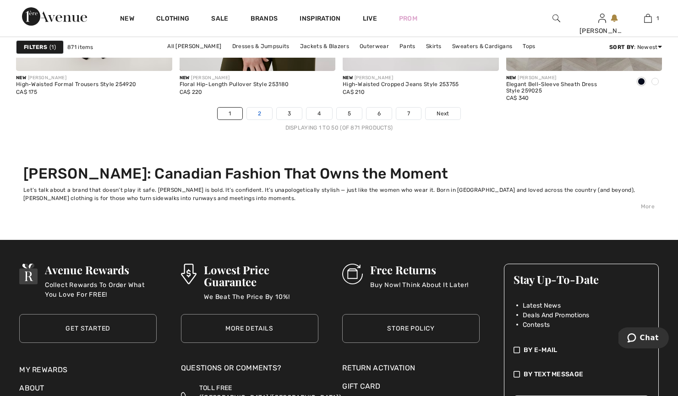
click at [258, 112] on link "2" at bounding box center [259, 114] width 25 height 12
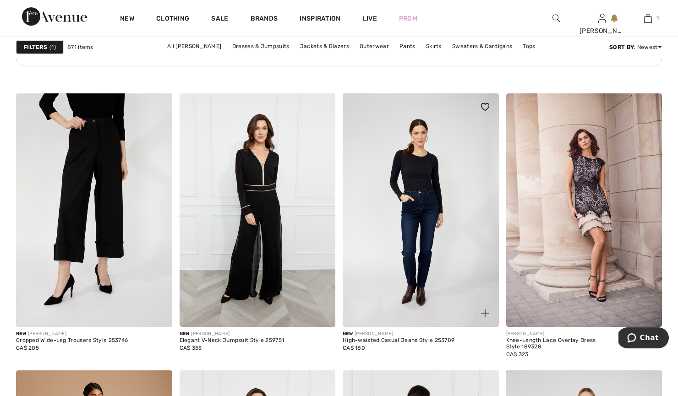
scroll to position [3659, 0]
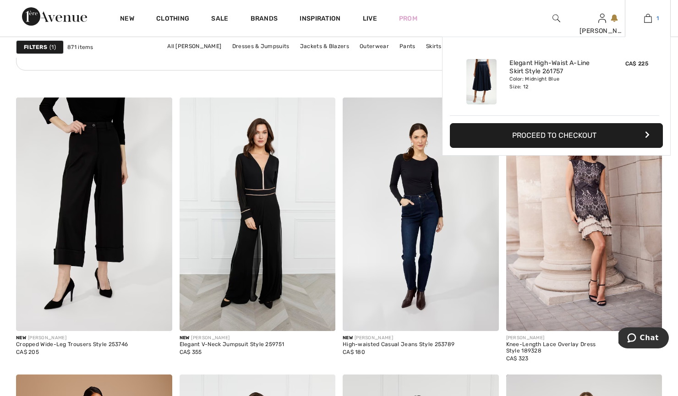
click at [650, 17] on img at bounding box center [648, 18] width 8 height 11
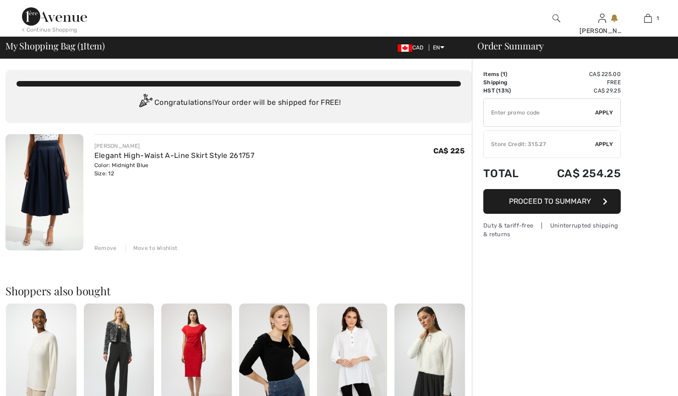
checkbox input "true"
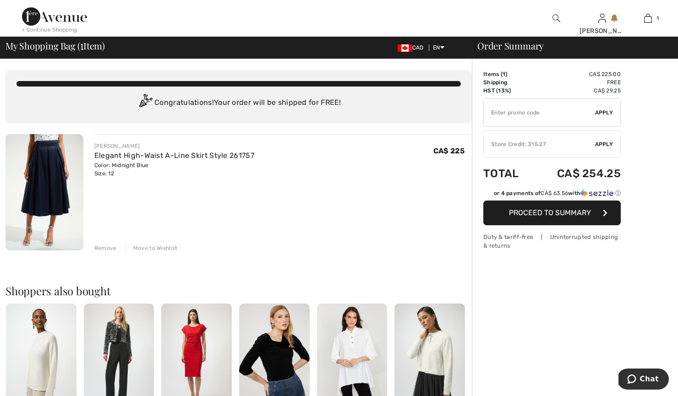
click at [520, 212] on span "Proceed to Summary" at bounding box center [550, 213] width 82 height 9
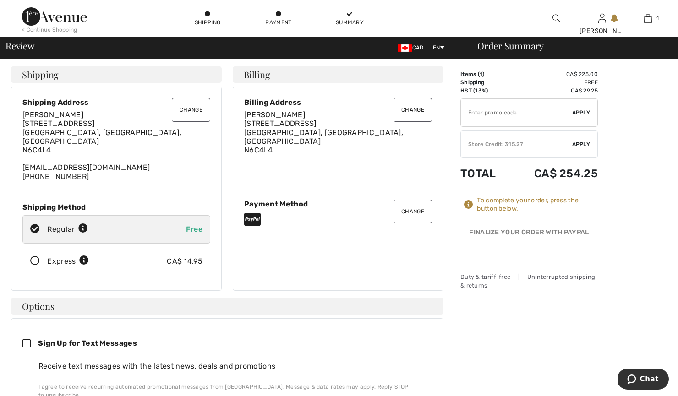
click at [490, 145] on div "Store Credit: 315.27" at bounding box center [516, 144] width 111 height 8
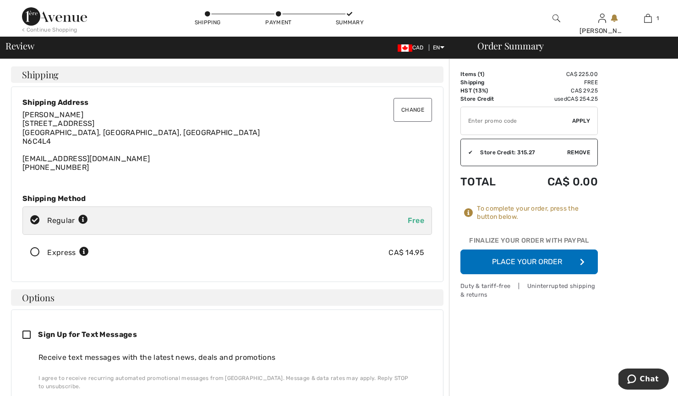
click at [512, 262] on button "Place Your Order" at bounding box center [530, 262] width 138 height 25
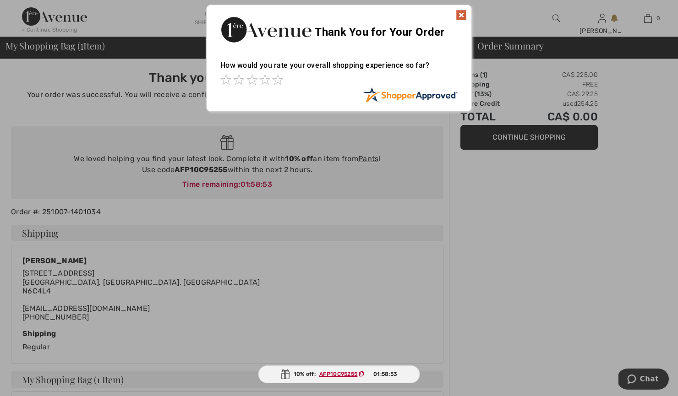
click at [463, 16] on img at bounding box center [461, 15] width 11 height 11
